Goal: Transaction & Acquisition: Purchase product/service

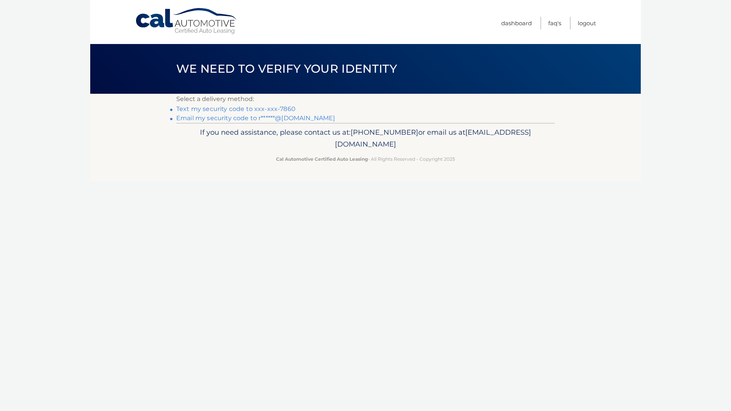
click at [243, 106] on link "Text my security code to xxx-xxx-7860" at bounding box center [235, 108] width 119 height 7
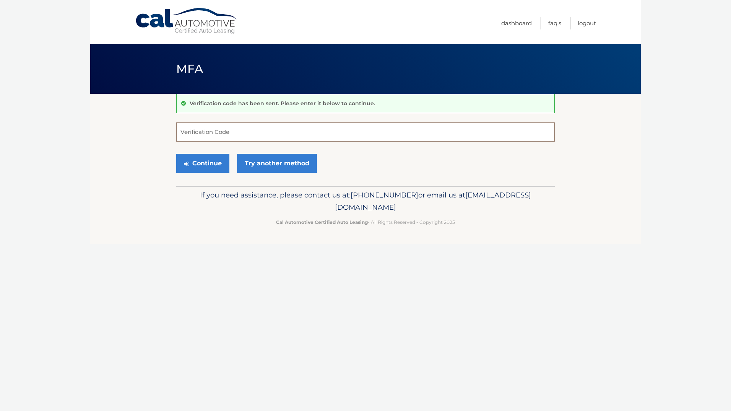
click at [224, 131] on input "Verification Code" at bounding box center [365, 131] width 379 height 19
type input "963944"
click at [176, 154] on button "Continue" at bounding box center [202, 163] width 53 height 19
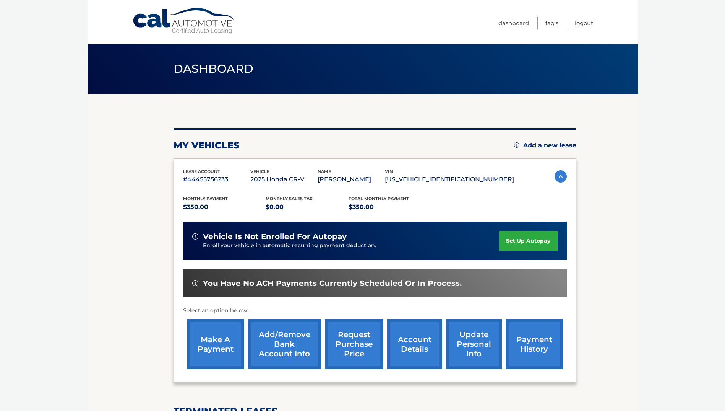
click at [225, 350] on link "make a payment" at bounding box center [215, 344] width 57 height 50
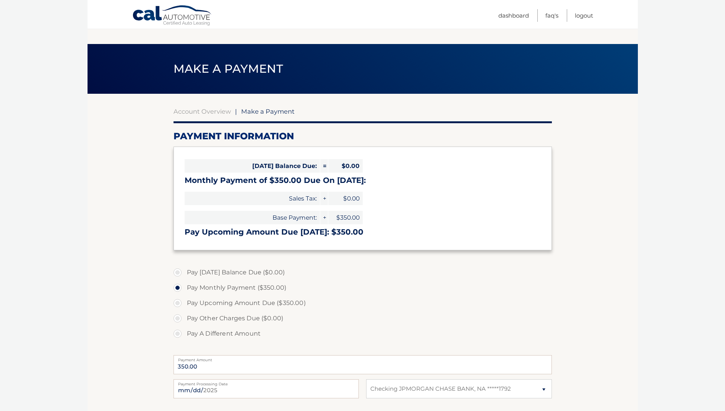
select select "YzdlNGVjOGEtOWRjMy00OWU5LWEzMDYtMGU1NjZlOGNlM2U3"
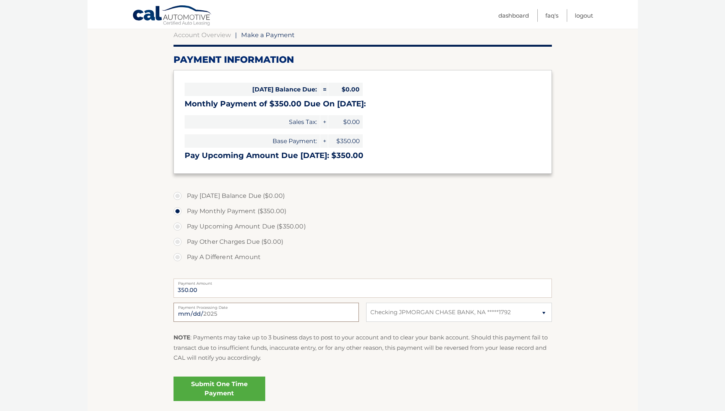
click at [221, 319] on input "2025-10-01" at bounding box center [266, 312] width 185 height 19
type input "2025-10-10"
click at [228, 390] on link "Submit One Time Payment" at bounding box center [220, 388] width 92 height 24
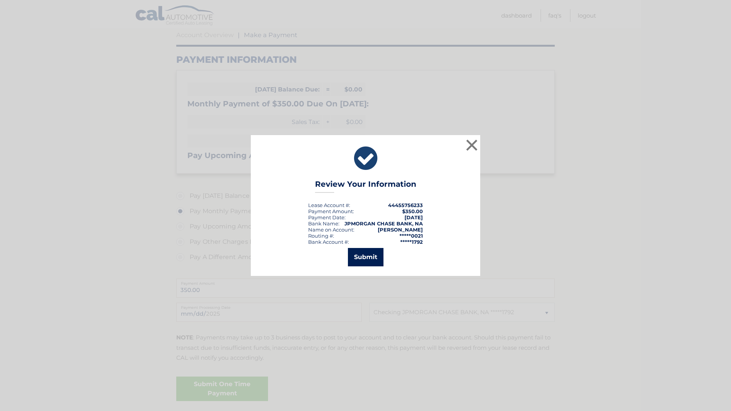
click at [373, 260] on button "Submit" at bounding box center [366, 257] width 36 height 18
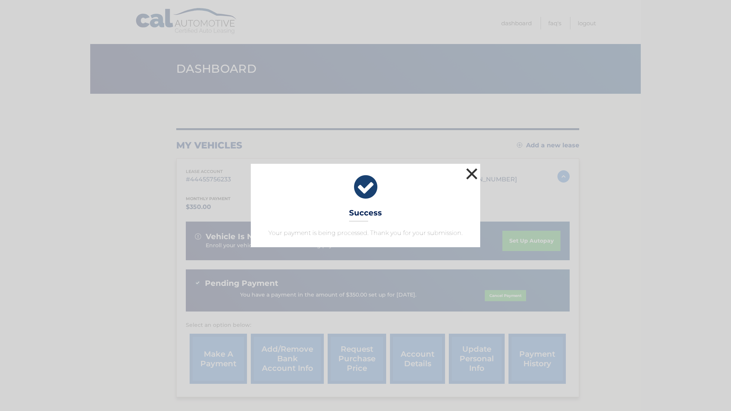
click at [473, 174] on button "×" at bounding box center [471, 173] width 15 height 15
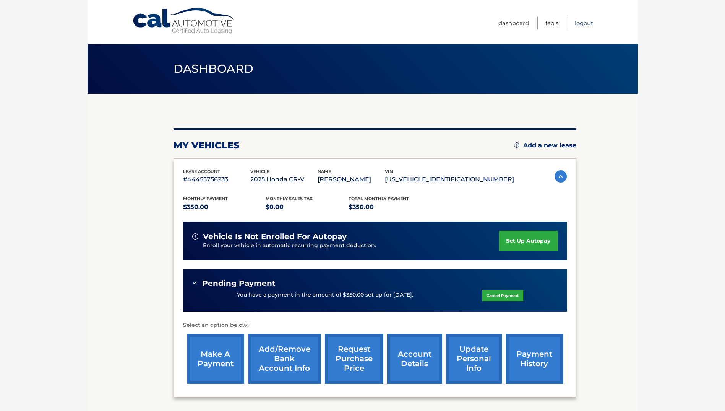
click at [577, 24] on link "Logout" at bounding box center [584, 23] width 18 height 13
